Goal: Task Accomplishment & Management: Manage account settings

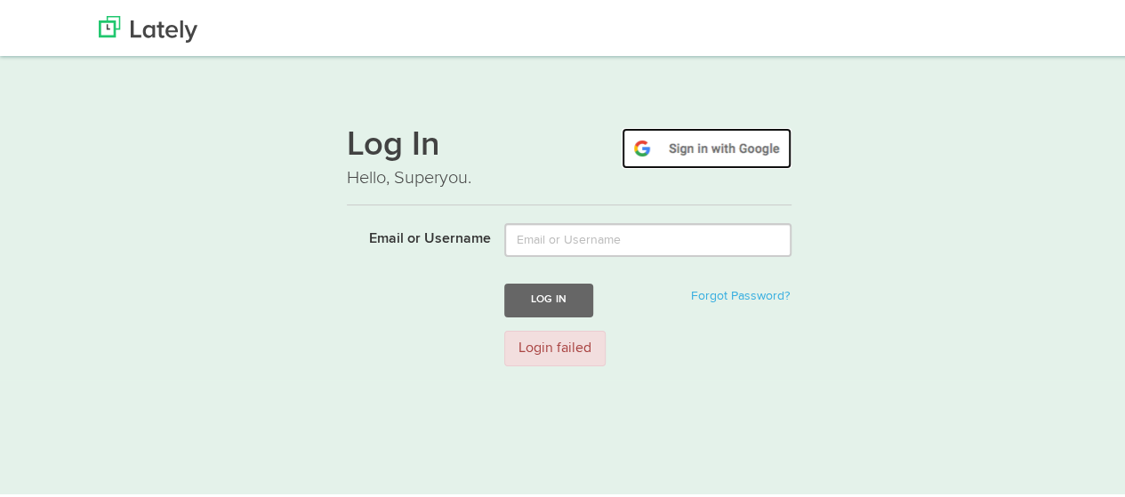
click at [684, 146] on img at bounding box center [707, 145] width 170 height 41
